Goal: Navigation & Orientation: Find specific page/section

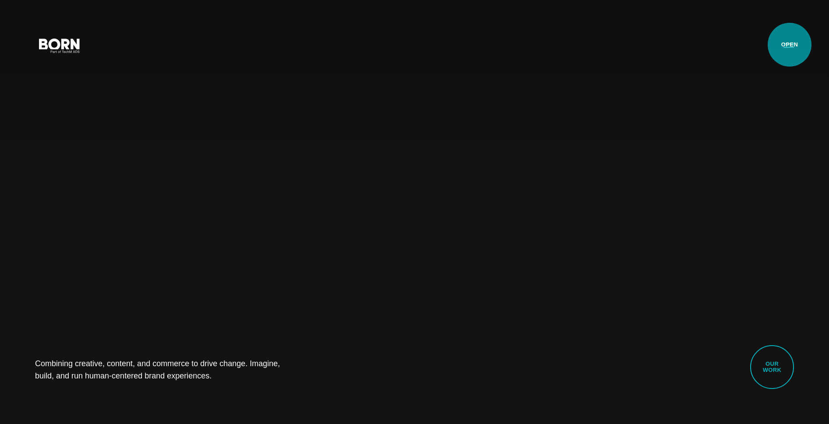
click at [790, 45] on button "Primary Menu" at bounding box center [789, 45] width 21 height 18
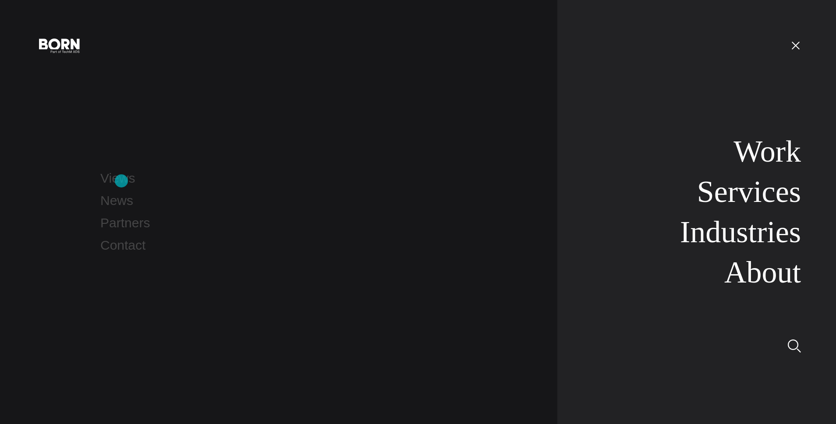
drag, startPoint x: 117, startPoint y: 180, endPoint x: 128, endPoint y: 187, distance: 13.0
click at [117, 180] on link "Views" at bounding box center [117, 178] width 35 height 14
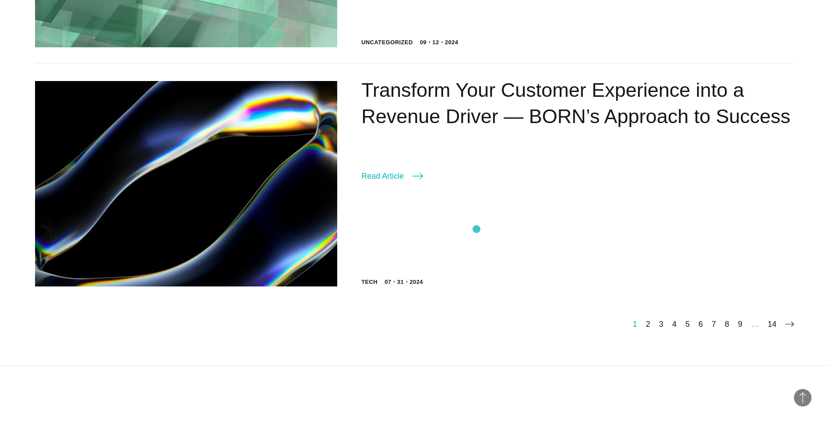
scroll to position [1747, 0]
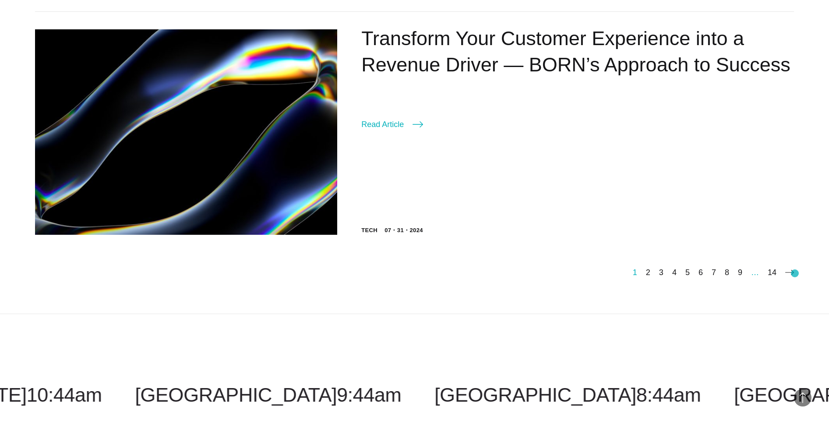
click at [788, 273] on icon at bounding box center [790, 272] width 9 height 9
